Goal: Answer question/provide support: Answer question/provide support

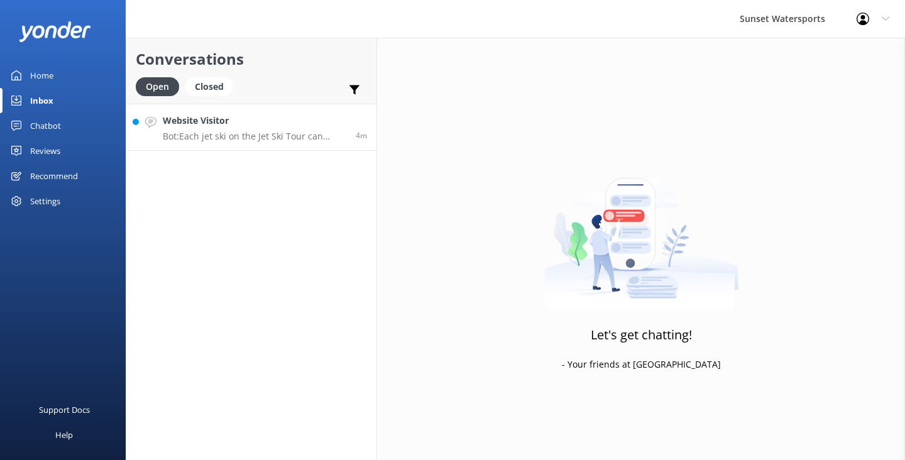
click at [258, 139] on p "Bot: Each jet ski on the Jet Ski Tour can carry up to 2 riders, and there's no …" at bounding box center [254, 136] width 183 height 11
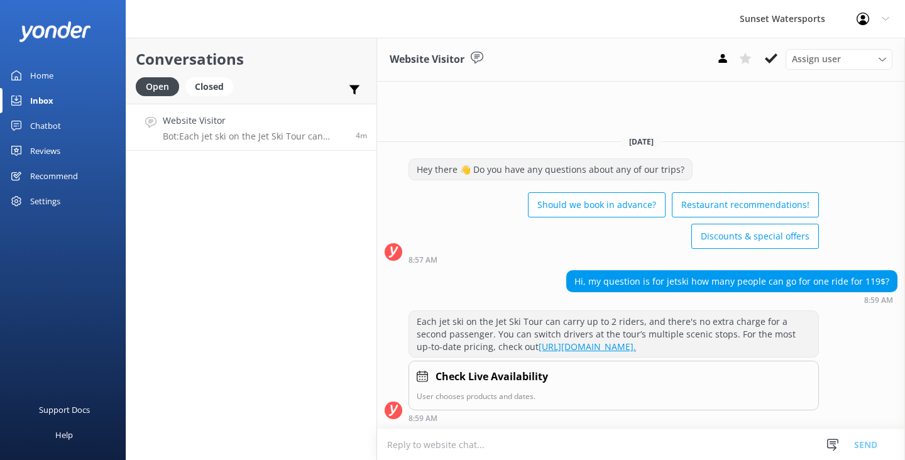
click at [433, 445] on textarea at bounding box center [641, 444] width 528 height 31
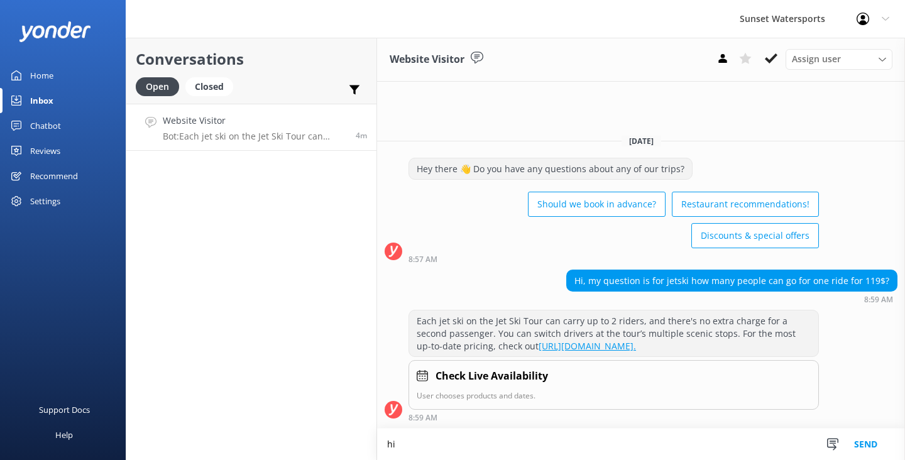
type textarea "h"
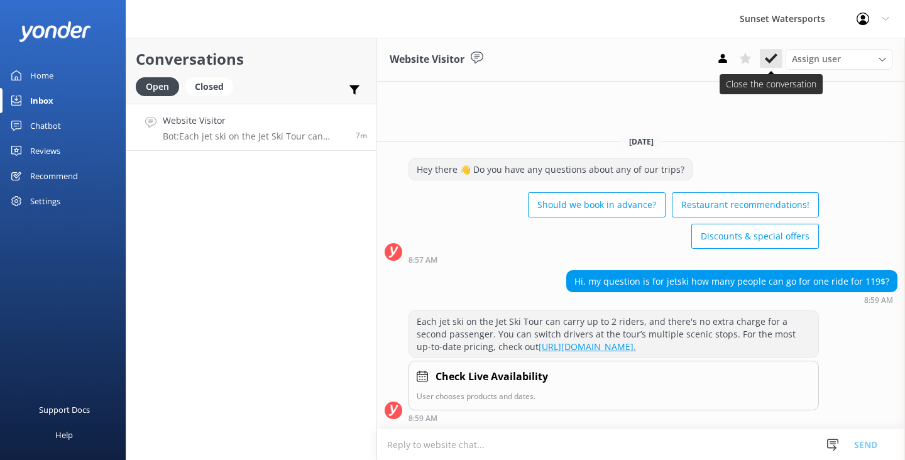
click at [772, 54] on icon at bounding box center [770, 58] width 13 height 13
